Goal: Transaction & Acquisition: Purchase product/service

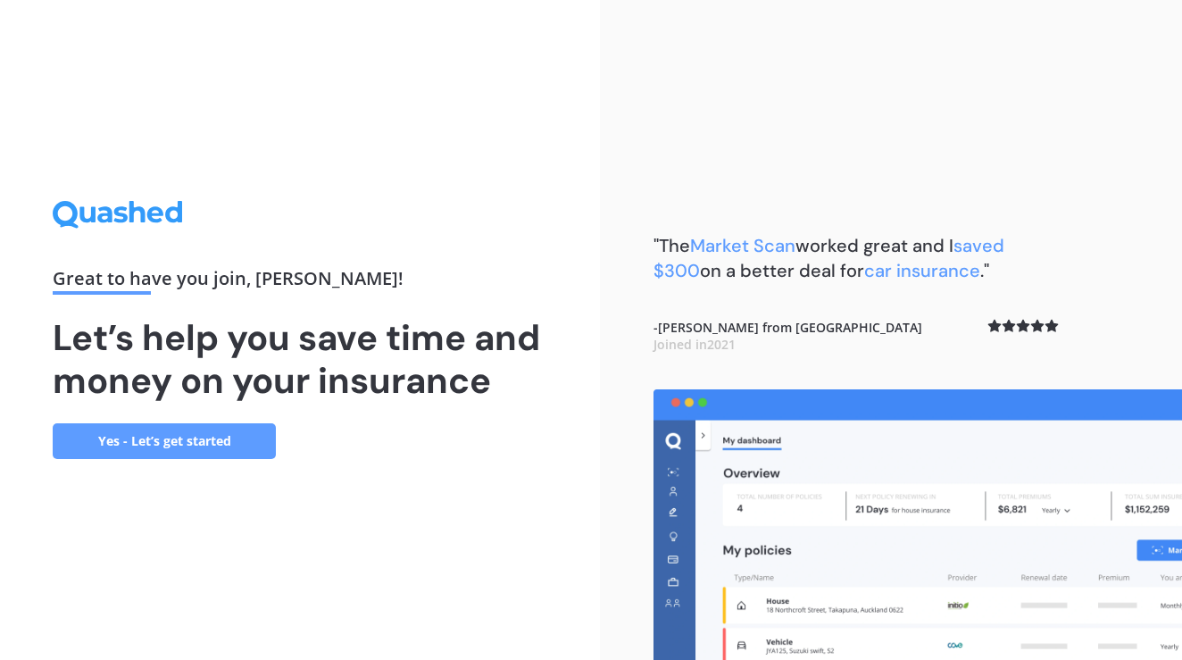
click at [200, 443] on link "Yes - Let’s get started" at bounding box center [164, 441] width 223 height 36
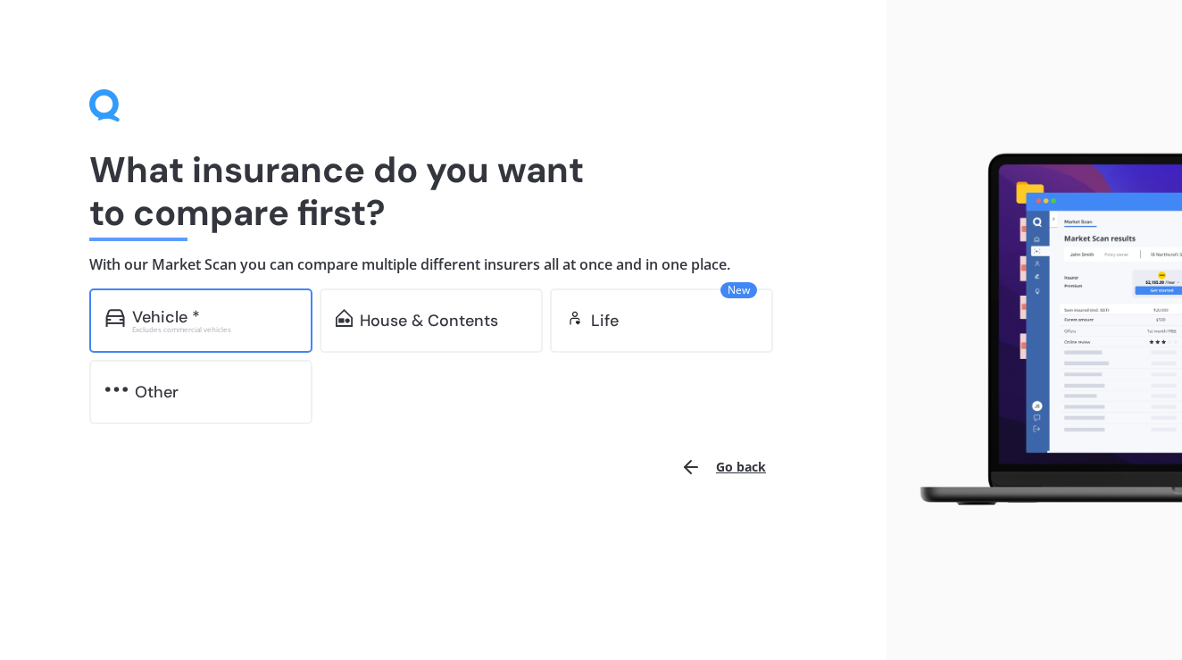
click at [135, 326] on div "Excludes commercial vehicles" at bounding box center [214, 329] width 164 height 7
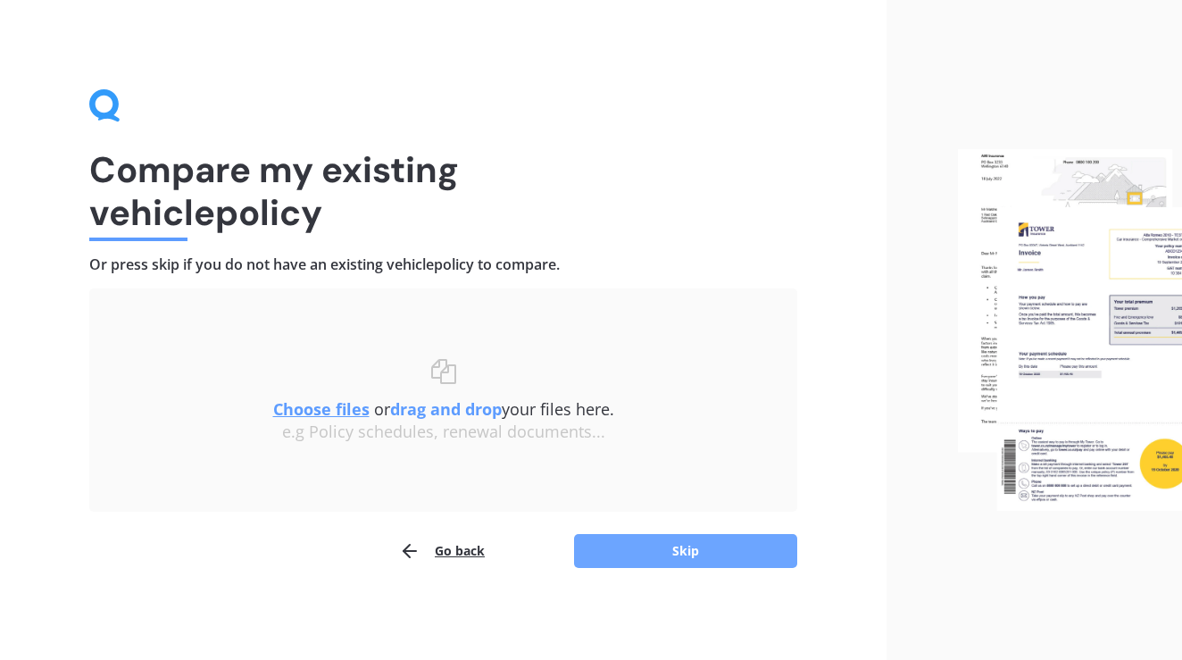
click at [674, 544] on button "Skip" at bounding box center [685, 551] width 223 height 34
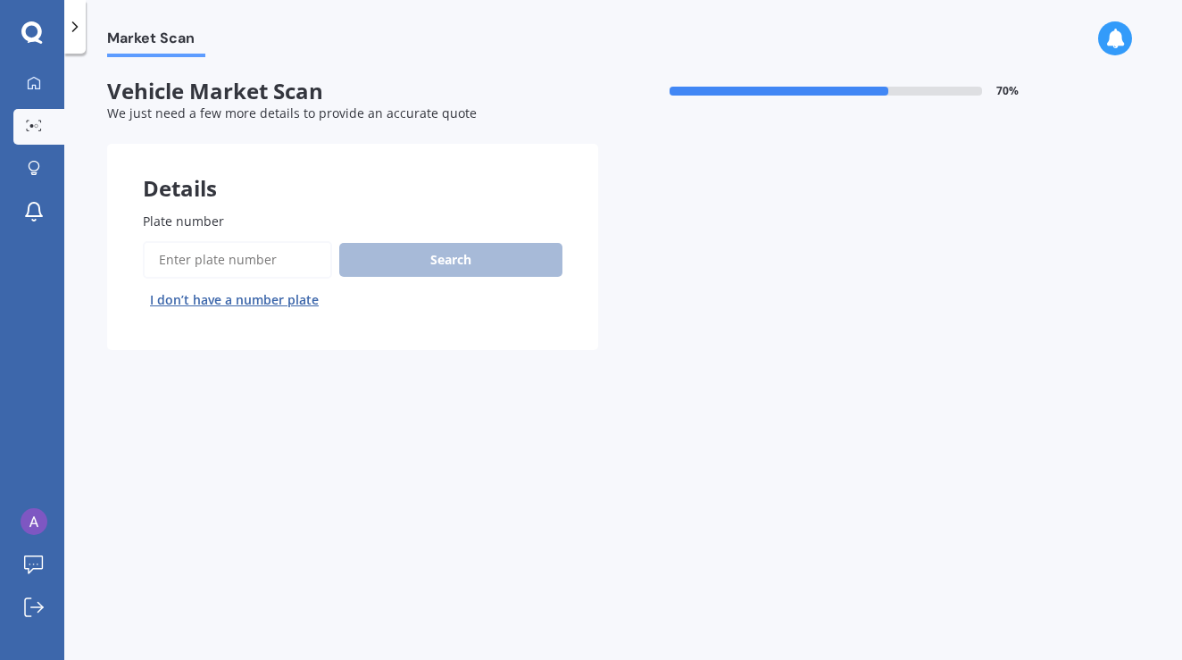
click at [254, 255] on input "Plate number" at bounding box center [237, 259] width 189 height 37
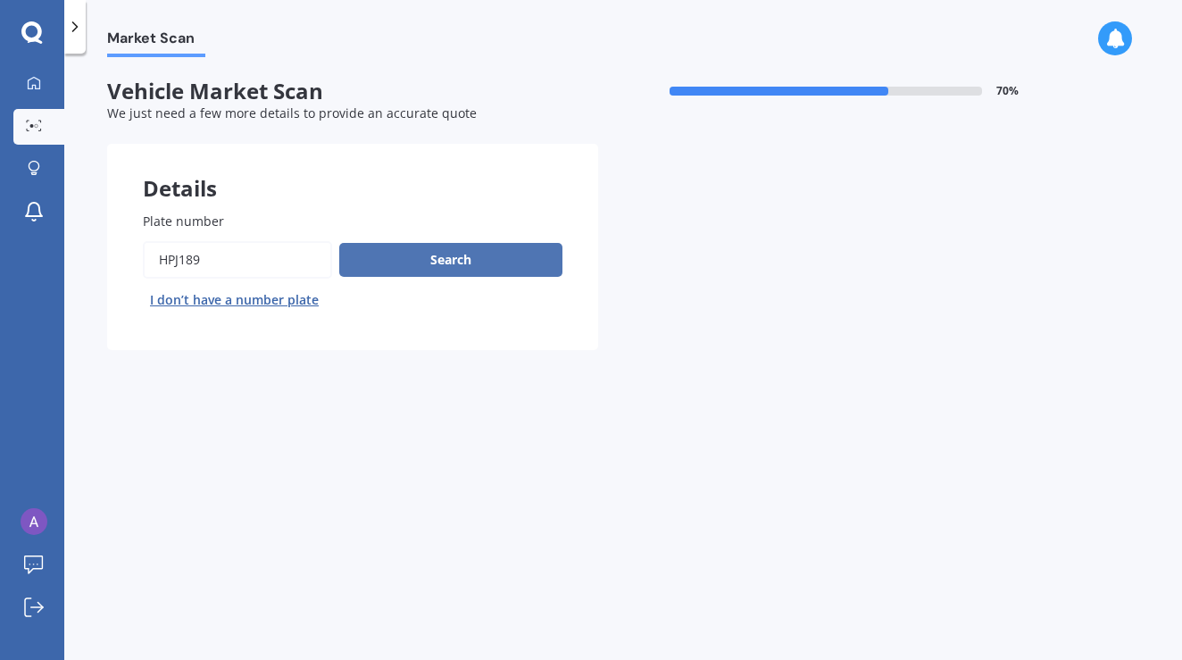
type input "HPJ189"
click at [494, 260] on button "Search" at bounding box center [450, 260] width 223 height 34
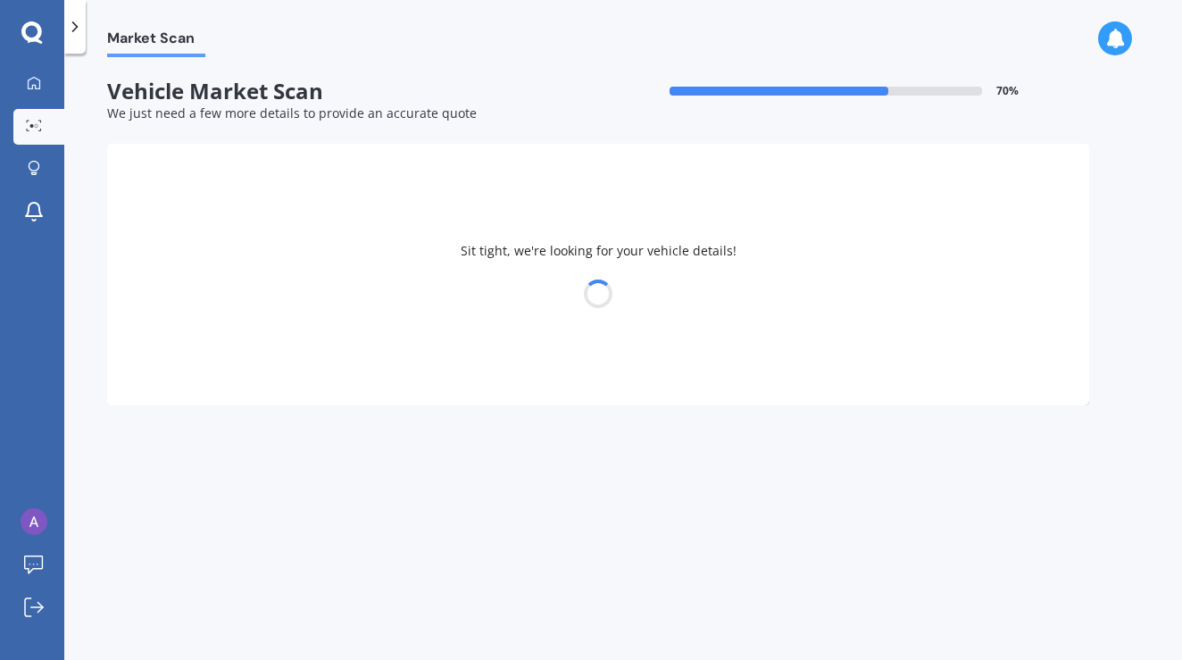
select select "LEXUS"
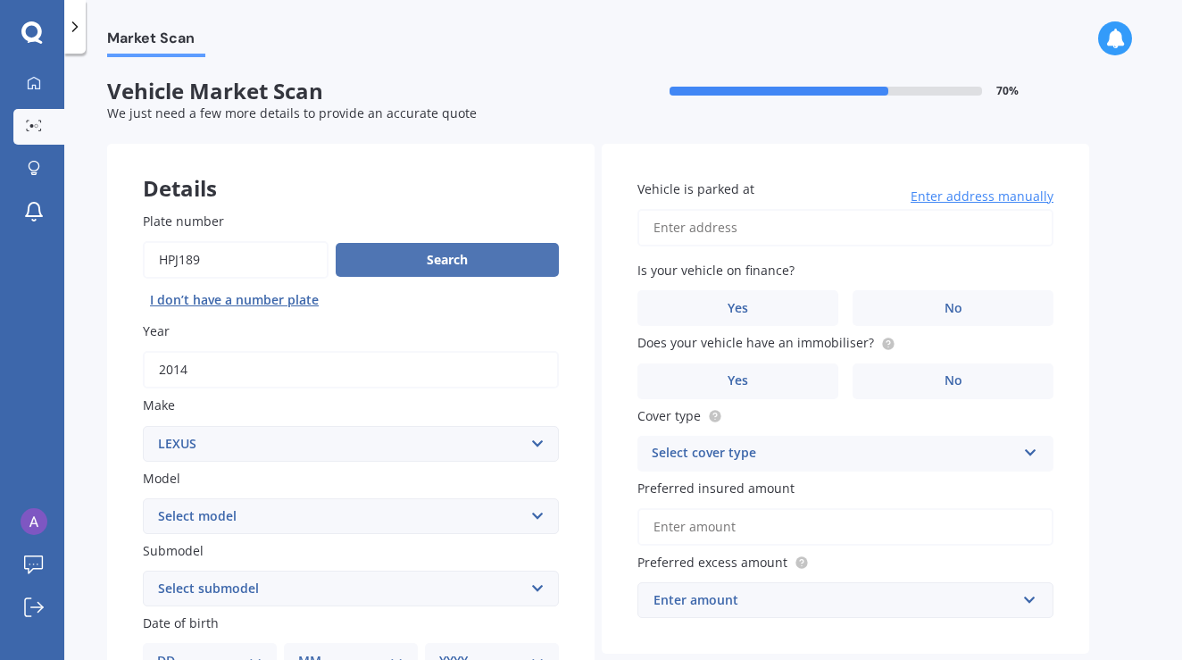
scroll to position [26, 0]
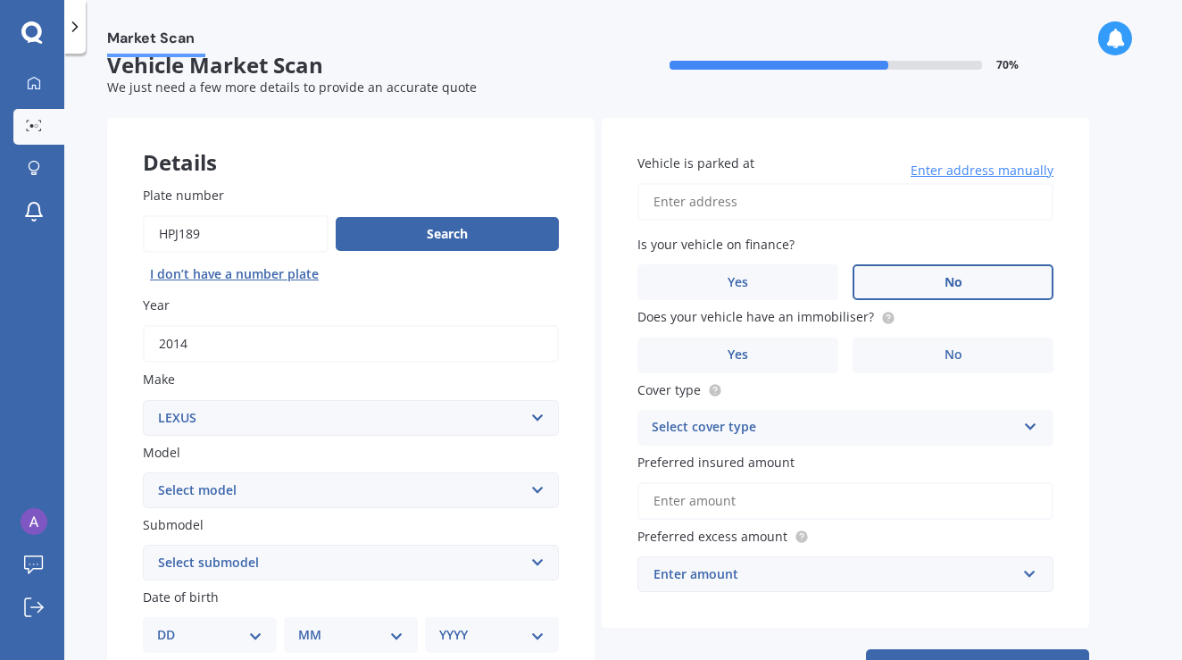
click at [927, 278] on label "No" at bounding box center [952, 282] width 201 height 36
click at [0, 0] on input "No" at bounding box center [0, 0] width 0 height 0
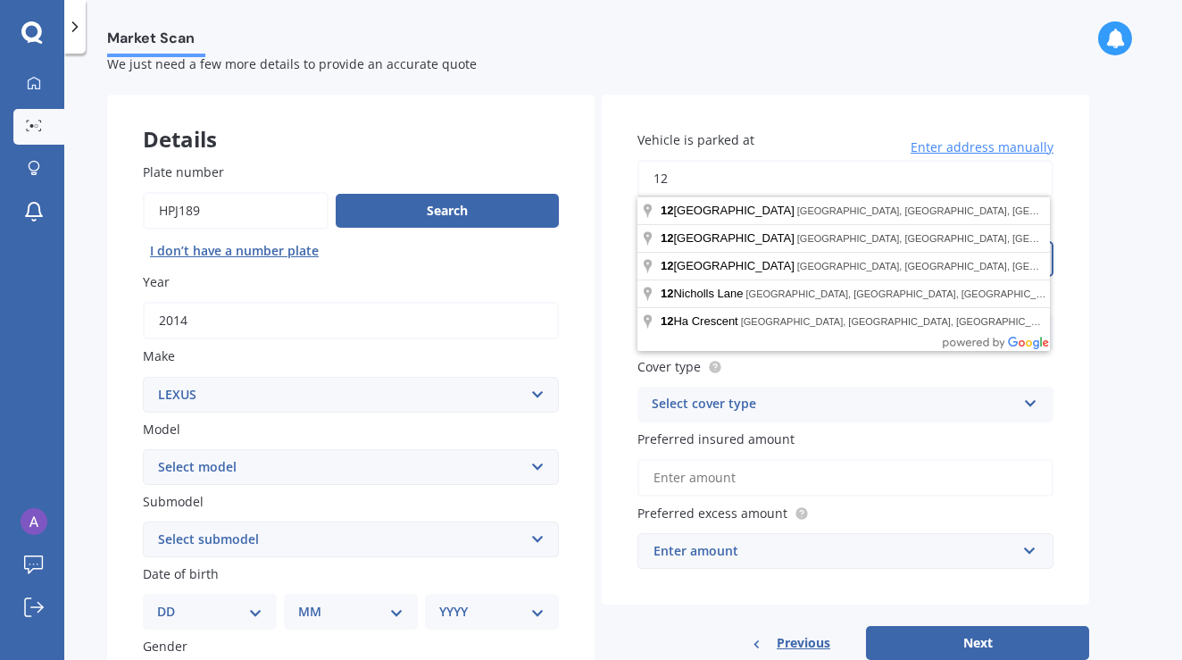
type input "1"
type input "6"
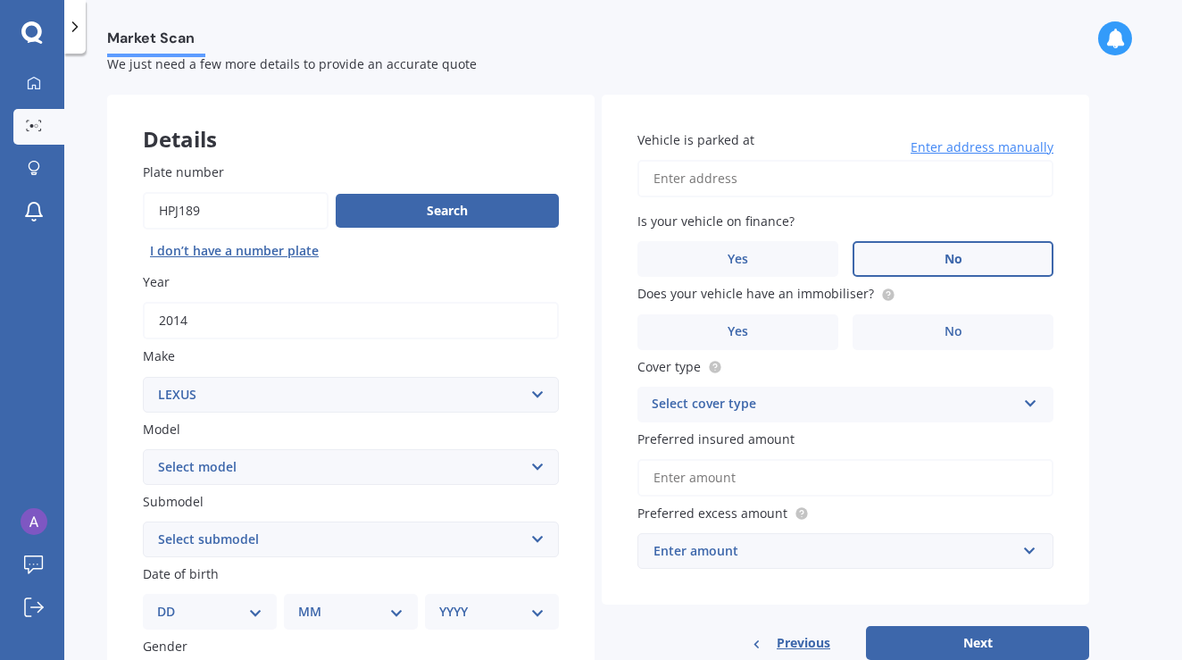
click at [803, 175] on input "Vehicle is parked at" at bounding box center [845, 178] width 416 height 37
type input "[STREET_ADDRESS]"
click at [980, 334] on label "No" at bounding box center [952, 332] width 201 height 36
click at [0, 0] on input "No" at bounding box center [0, 0] width 0 height 0
click at [809, 404] on div "Select cover type" at bounding box center [834, 404] width 364 height 21
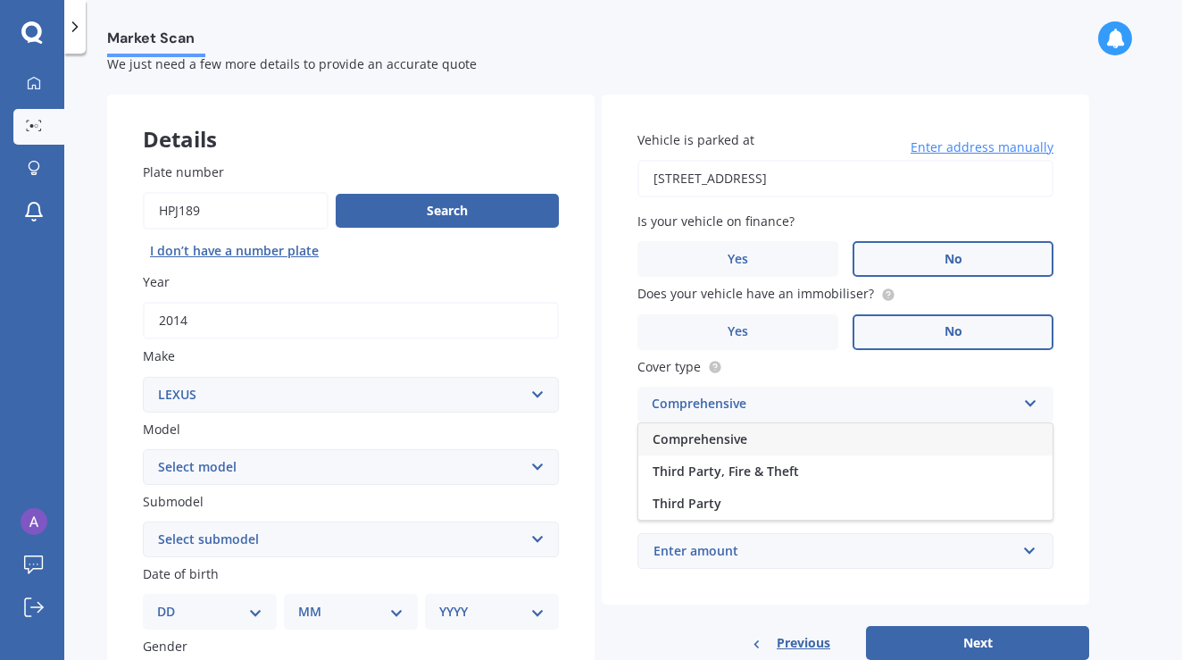
click at [734, 437] on span "Comprehensive" at bounding box center [699, 438] width 95 height 17
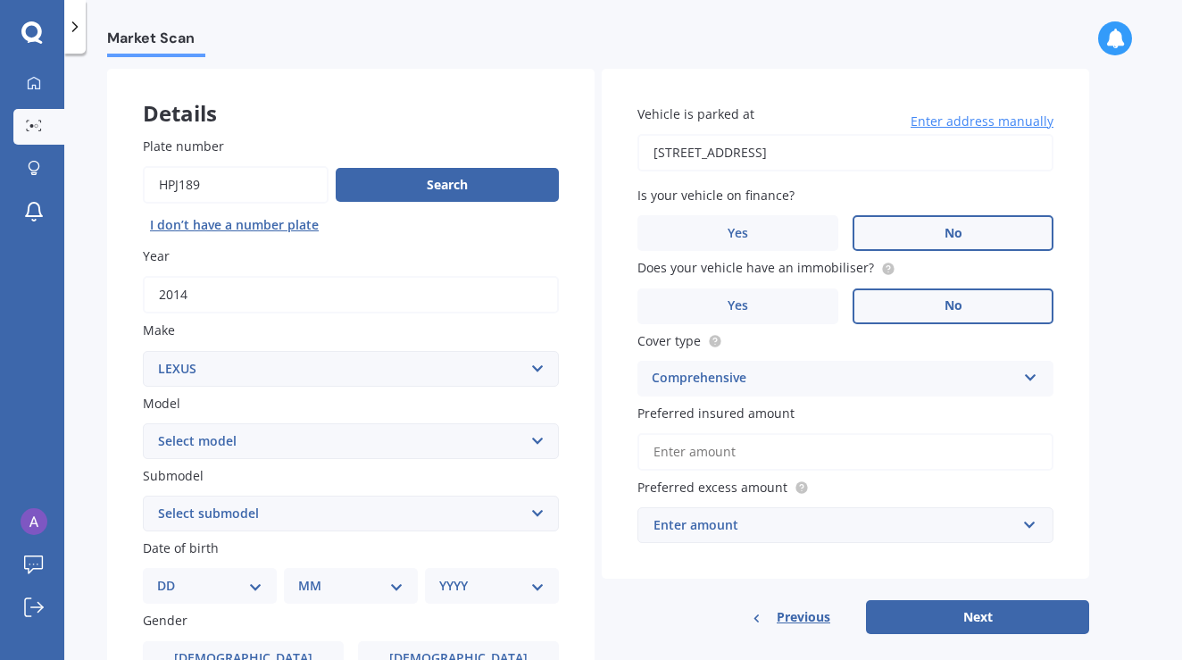
drag, startPoint x: 827, startPoint y: 460, endPoint x: 871, endPoint y: 452, distance: 44.5
click at [827, 460] on input "Preferred insured amount" at bounding box center [845, 451] width 416 height 37
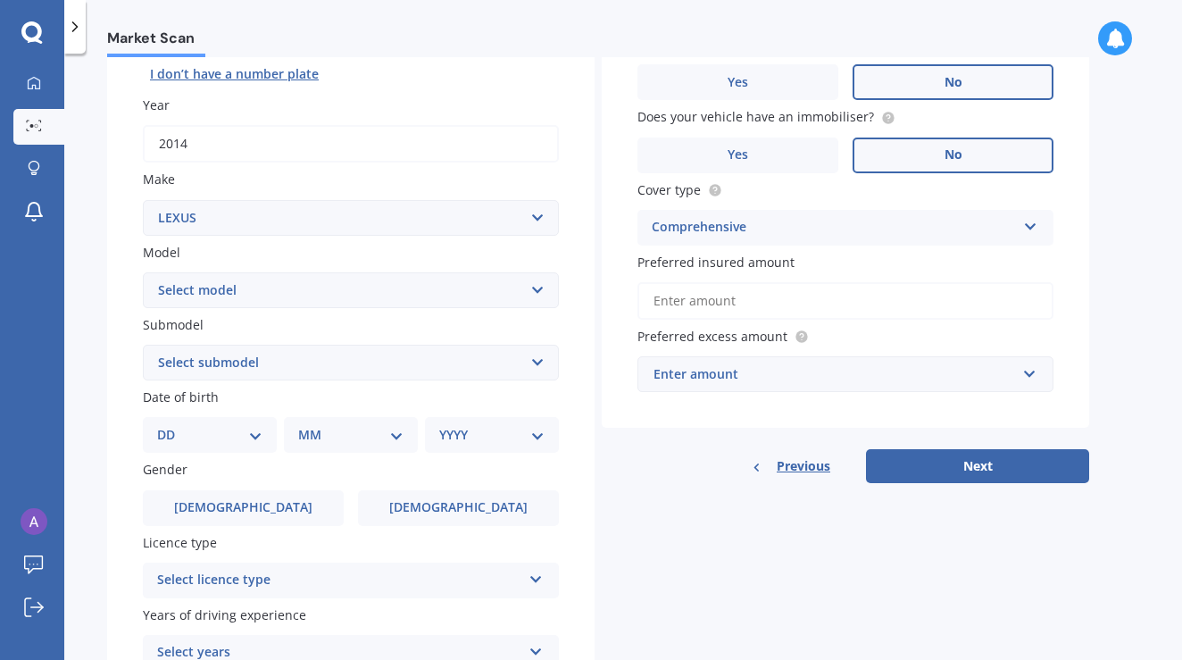
click at [781, 372] on div "Enter amount" at bounding box center [834, 374] width 362 height 20
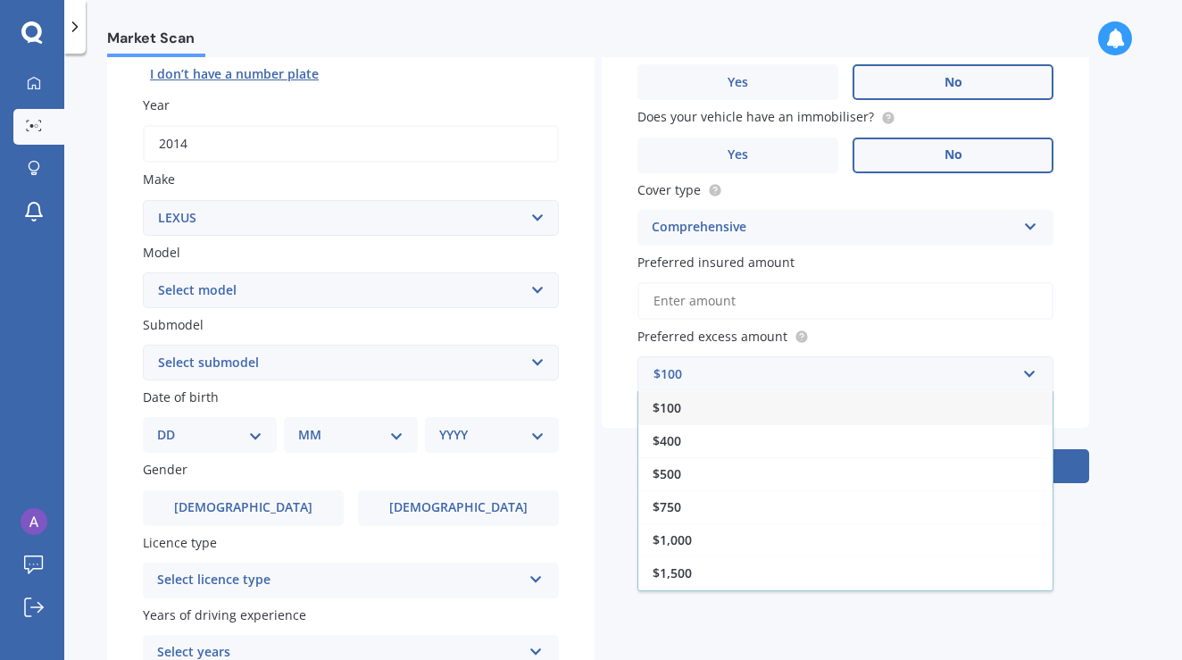
drag, startPoint x: 694, startPoint y: 466, endPoint x: 751, endPoint y: 301, distance: 174.7
click at [694, 466] on div "$500" at bounding box center [845, 473] width 414 height 33
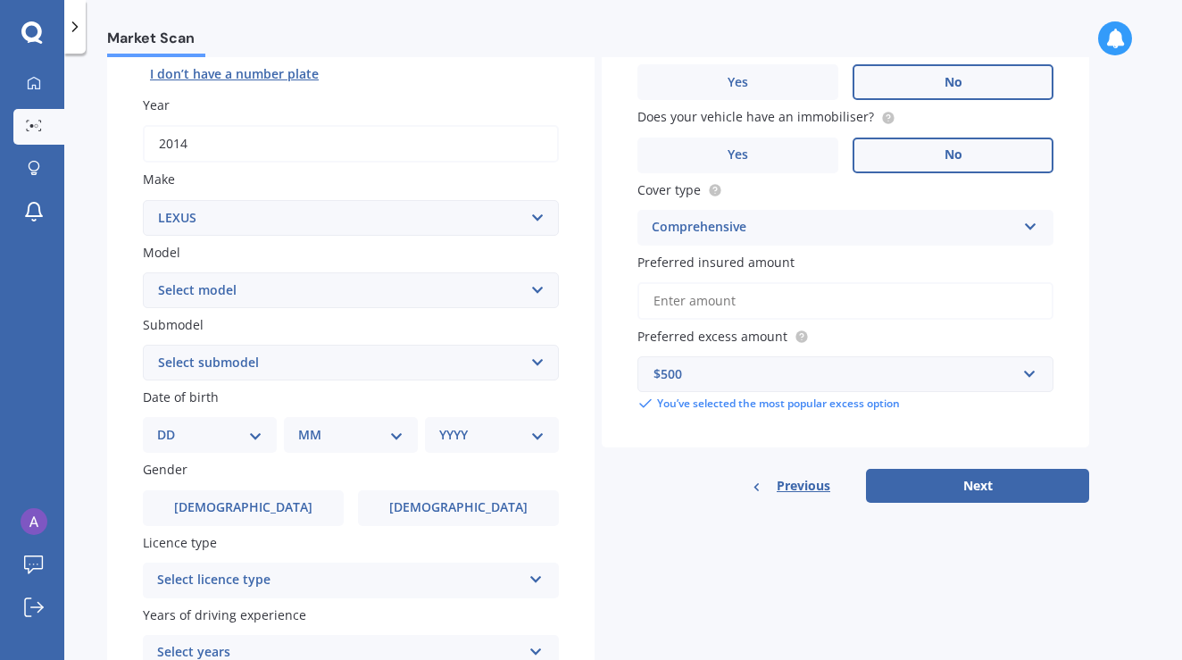
click at [751, 301] on input "Preferred insured amount" at bounding box center [845, 300] width 416 height 37
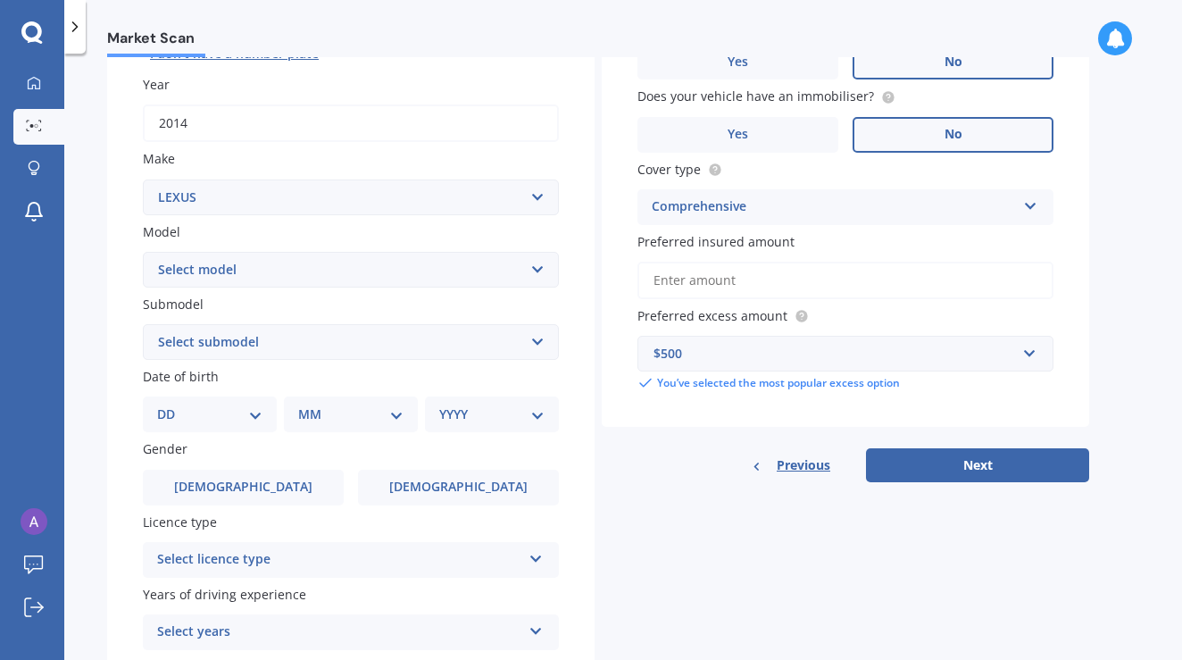
select select "CT 200"
select select "01"
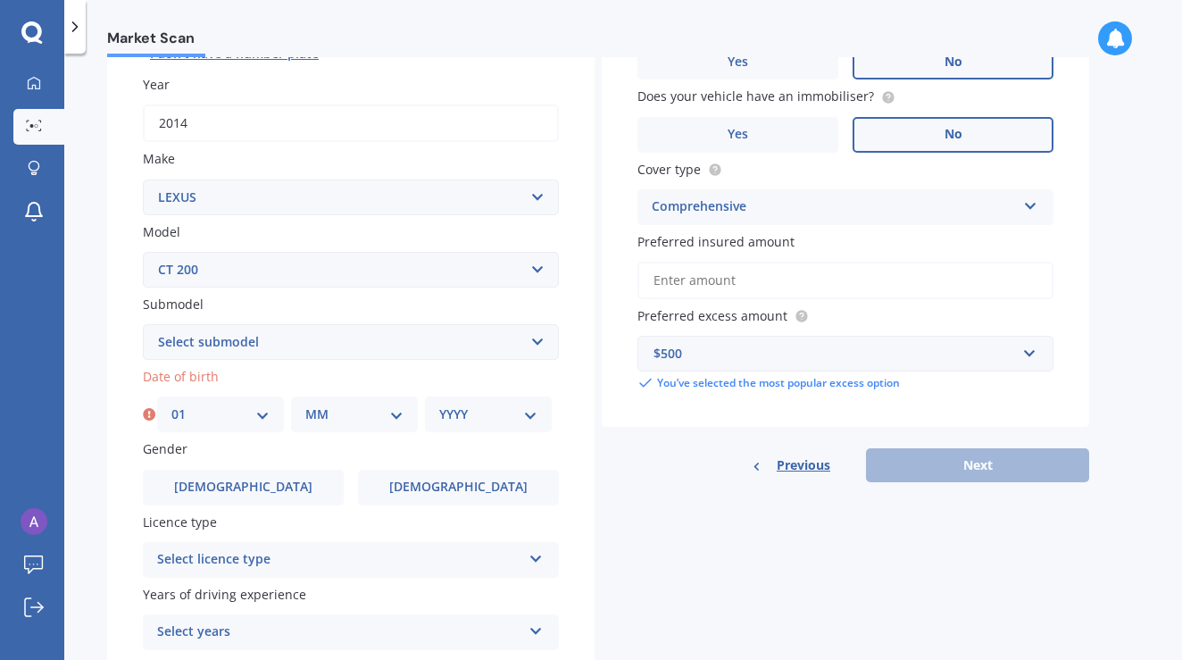
select select "01"
select select "1982"
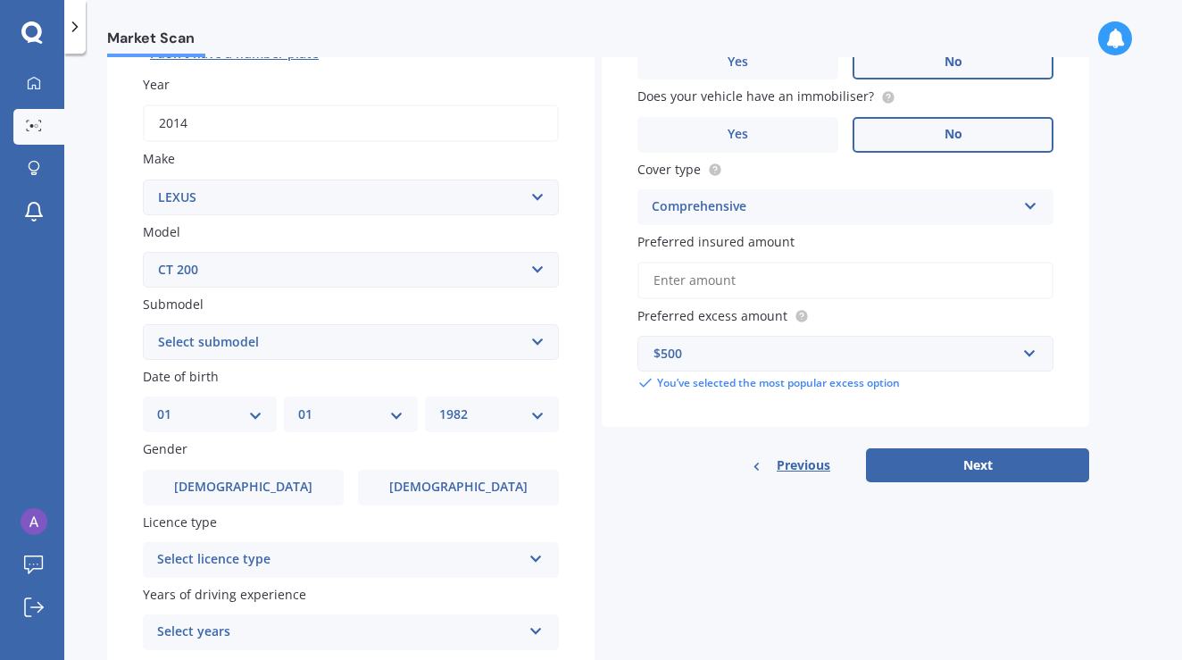
scroll to position [275, 0]
